Goal: Task Accomplishment & Management: Complete application form

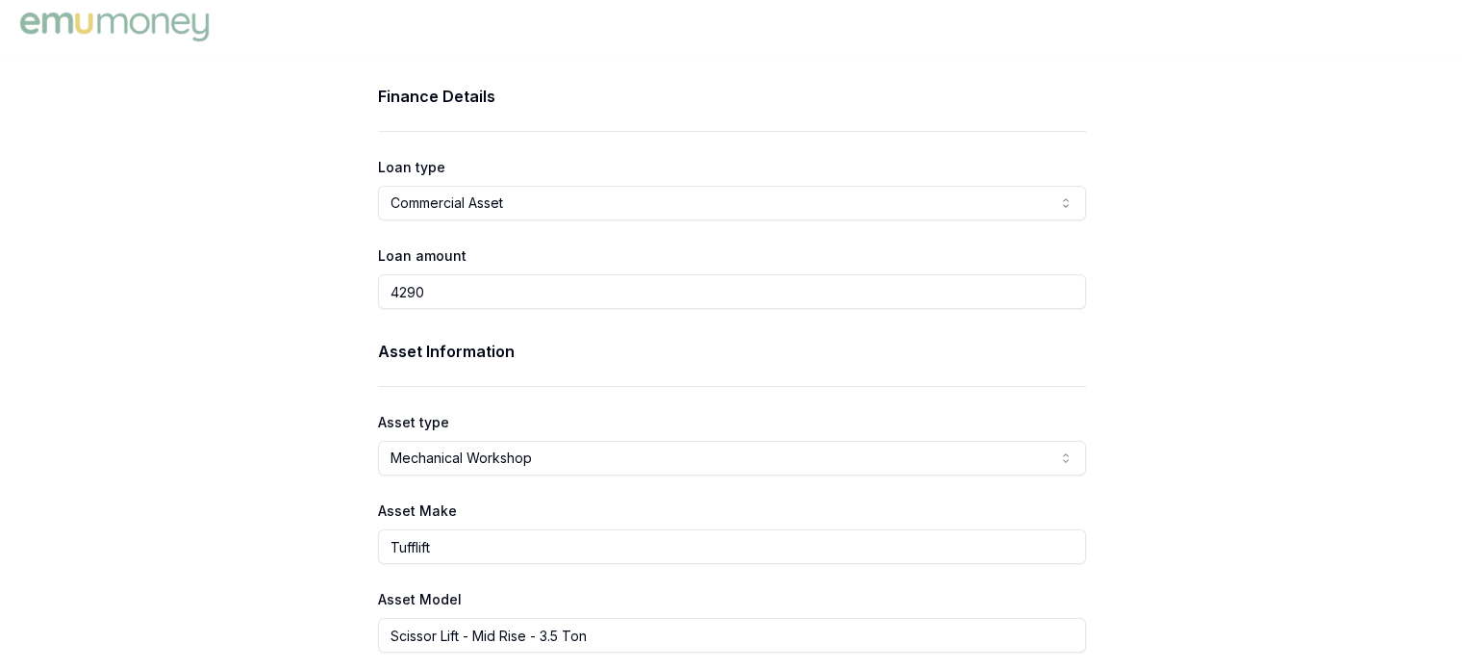
drag, startPoint x: 431, startPoint y: 288, endPoint x: 374, endPoint y: 282, distance: 57.1
type input "$3,000.00"
click at [740, 475] on div "Asset Information Asset type Mechanical Workshop Passenger Car Electric Vehicle…" at bounding box center [732, 496] width 708 height 313
click at [666, 461] on html "Finance Details Loan type Commercial Asset Consumer Loan Consumer Asset Commerc…" at bounding box center [731, 334] width 1463 height 669
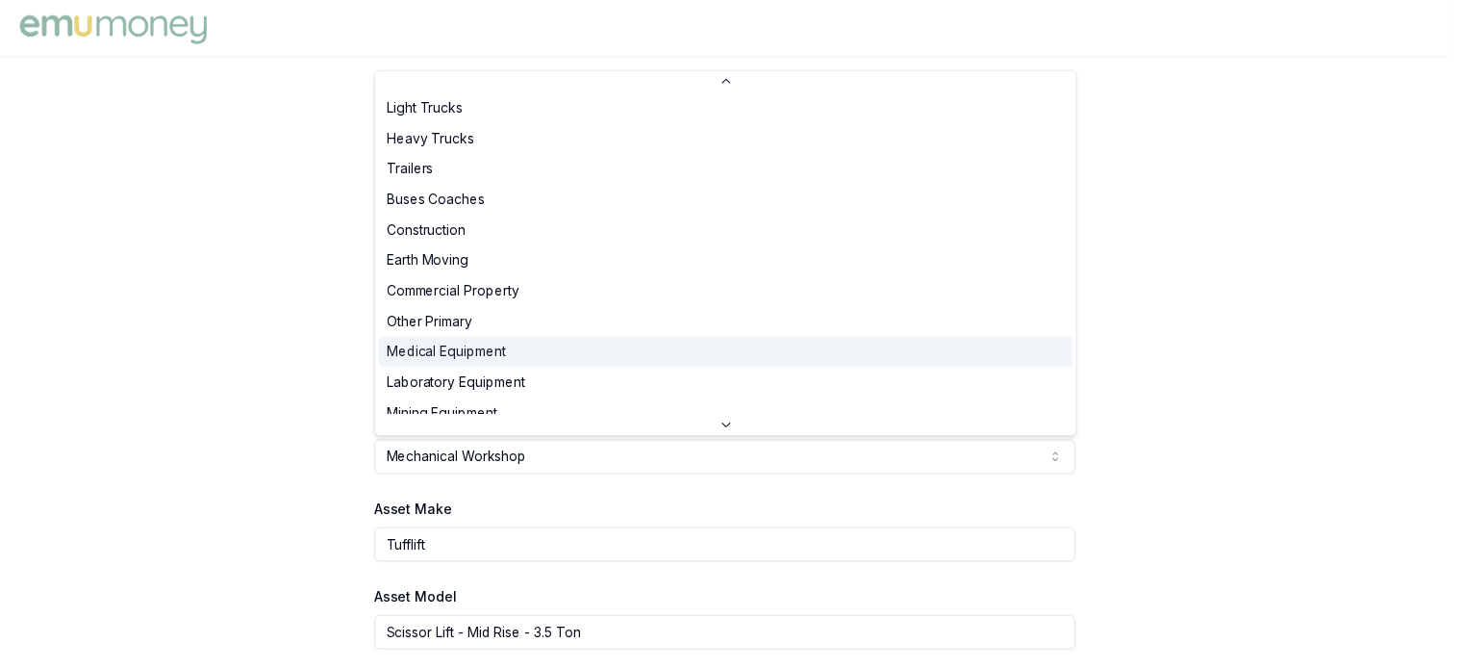
scroll to position [192, 0]
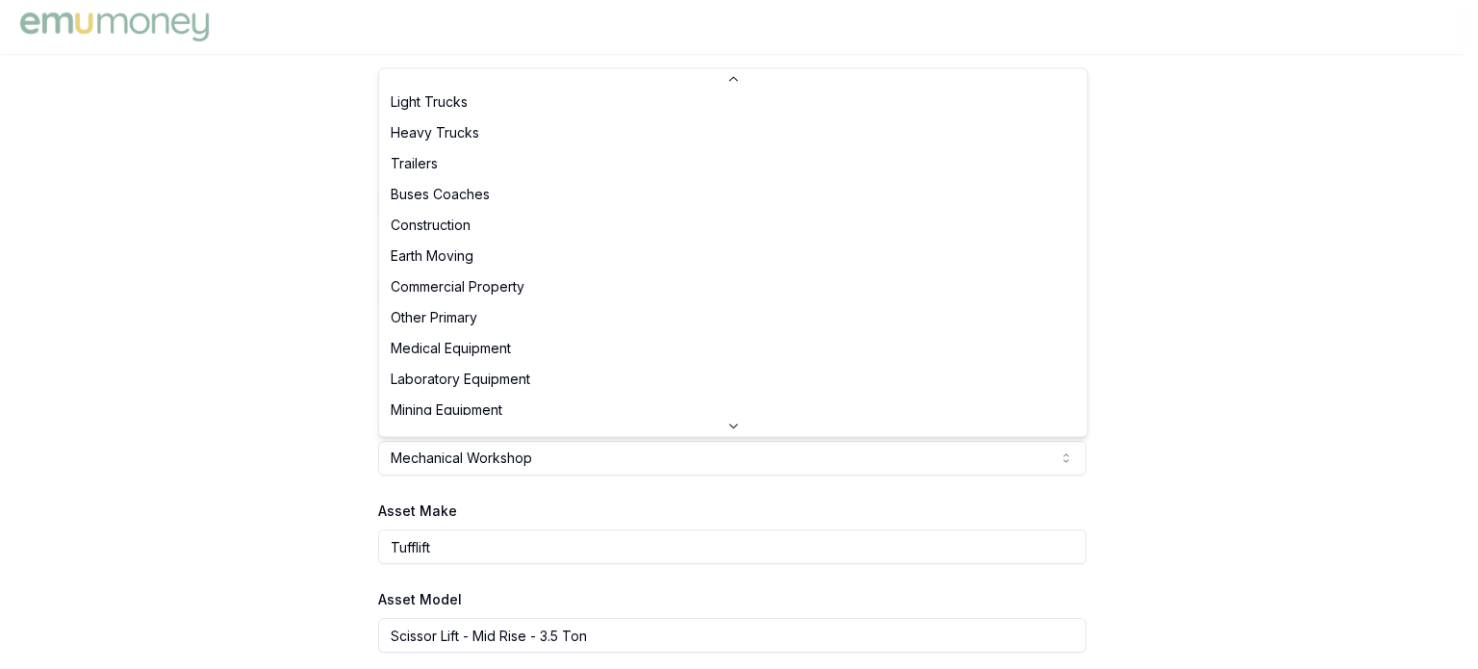
select select "COMMERCIAL_PROPERTY"
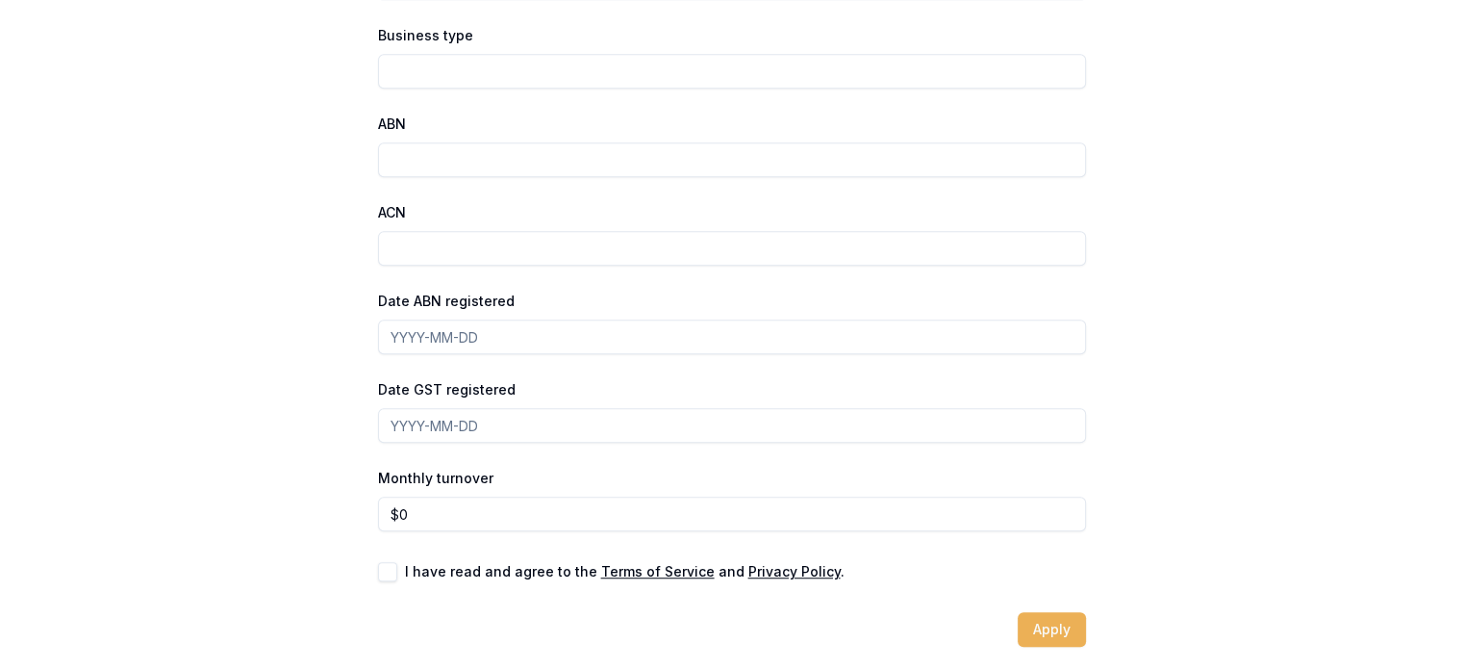
scroll to position [1258, 0]
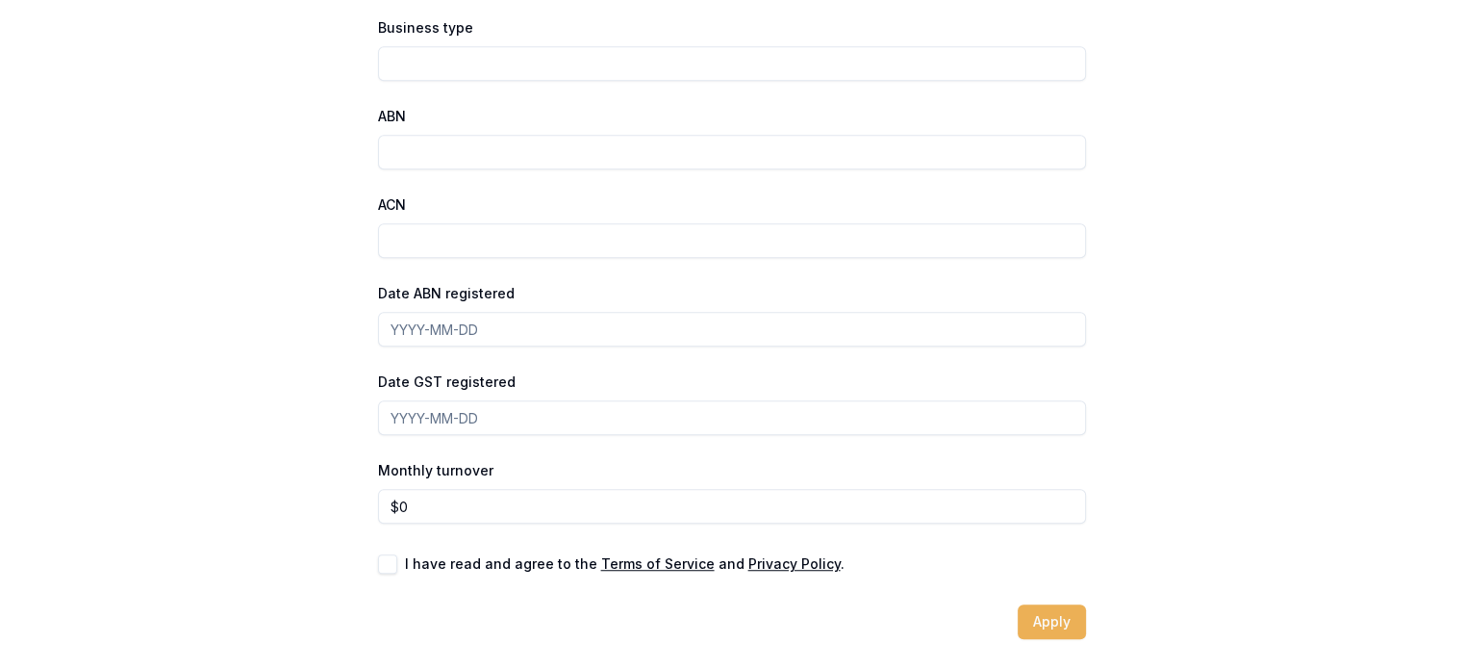
click at [660, 569] on u "Terms of Service" at bounding box center [658, 563] width 114 height 16
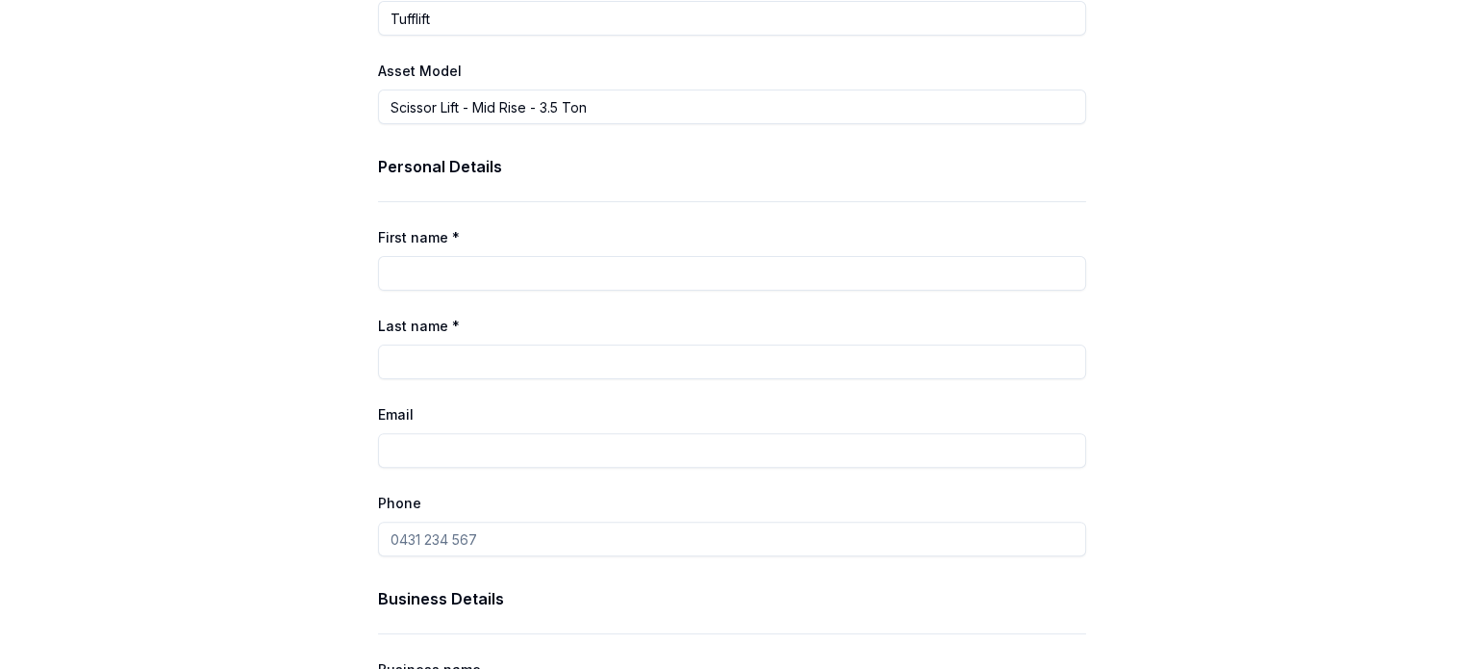
scroll to position [489, 0]
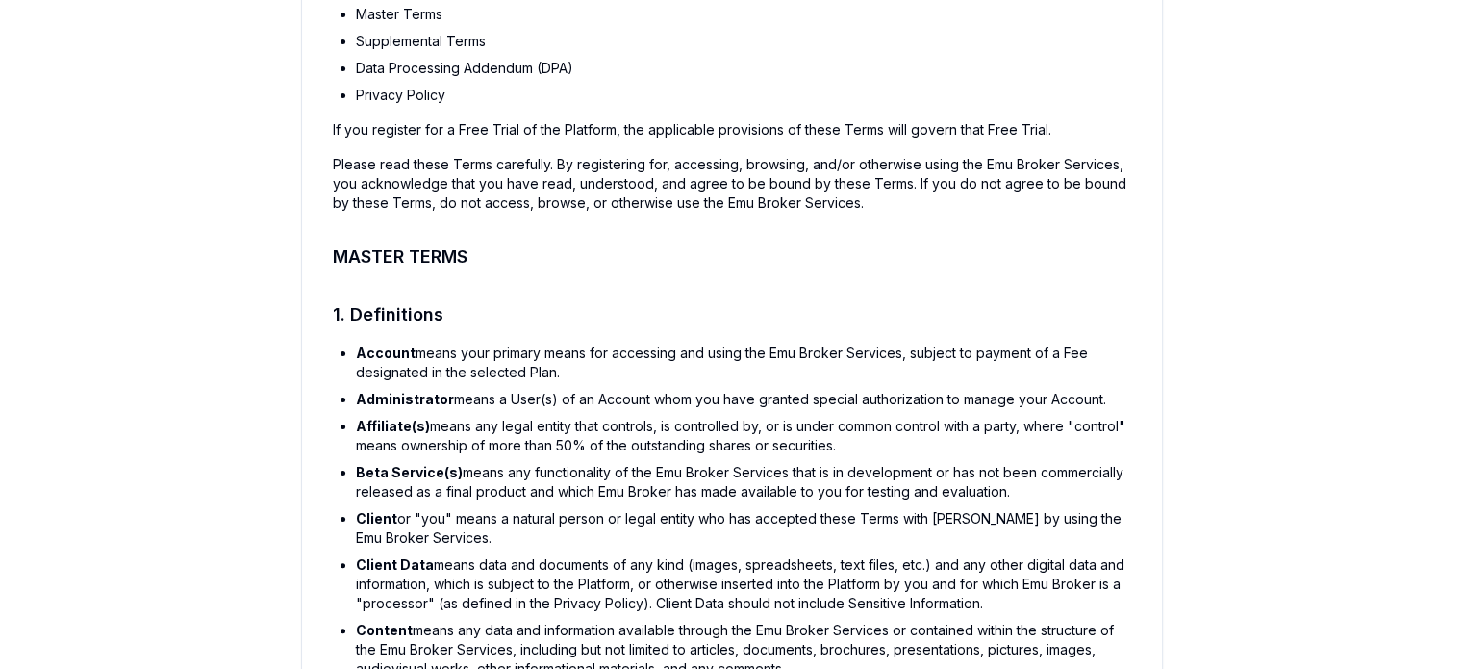
scroll to position [481, 0]
